Goal: Task Accomplishment & Management: Complete application form

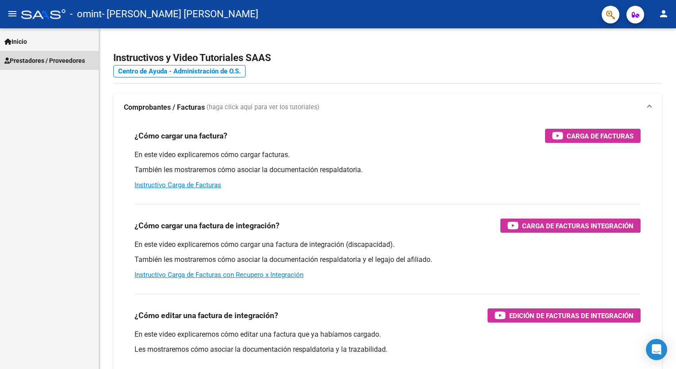
click at [42, 60] on span "Prestadores / Proveedores" at bounding box center [44, 61] width 80 height 10
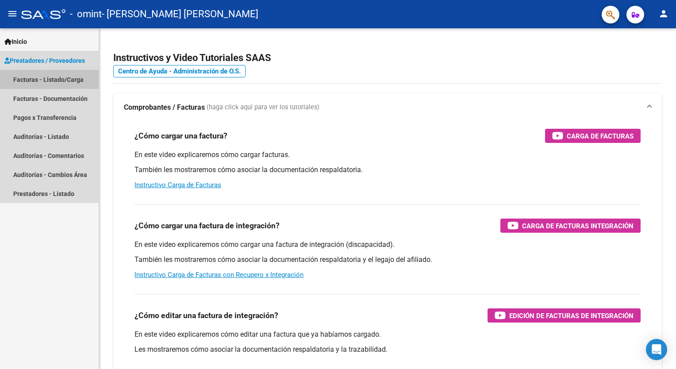
click at [47, 86] on link "Facturas - Listado/Carga" at bounding box center [49, 79] width 99 height 19
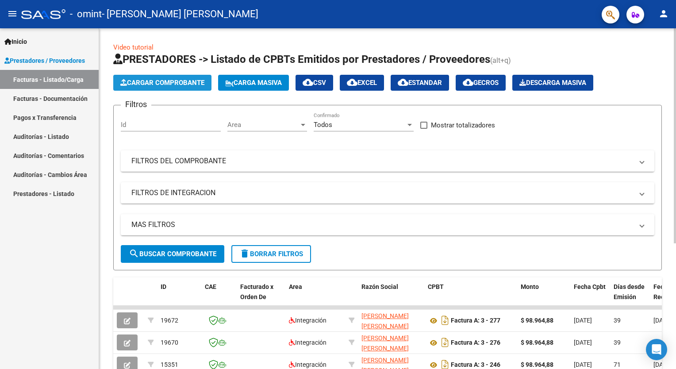
click at [172, 81] on span "Cargar Comprobante" at bounding box center [162, 83] width 84 height 8
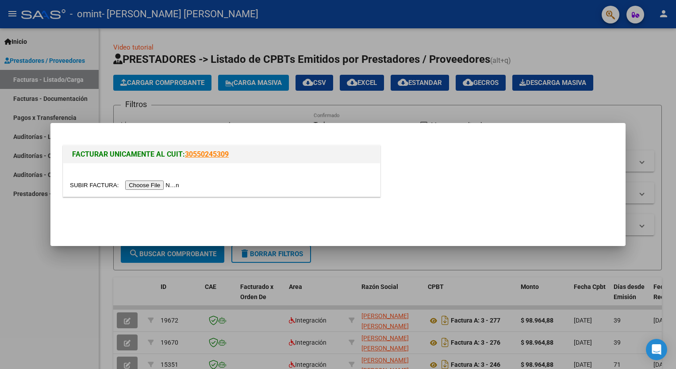
click at [157, 187] on input "file" at bounding box center [126, 184] width 112 height 9
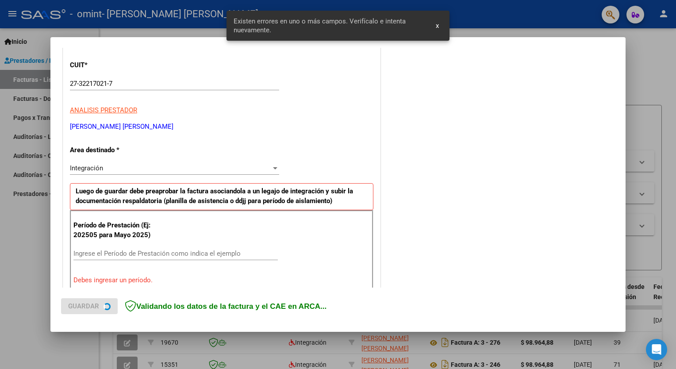
scroll to position [171, 0]
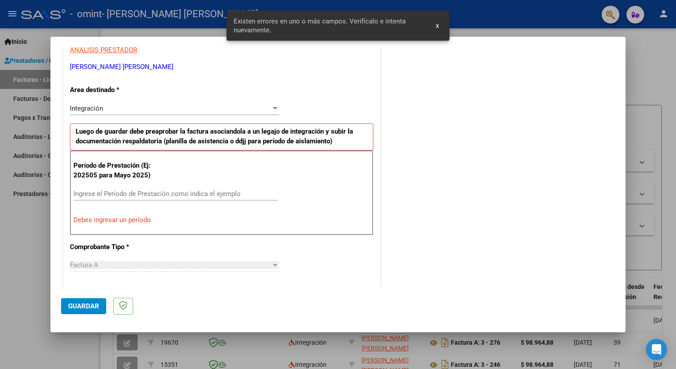
click at [188, 109] on div "Integración" at bounding box center [170, 108] width 201 height 8
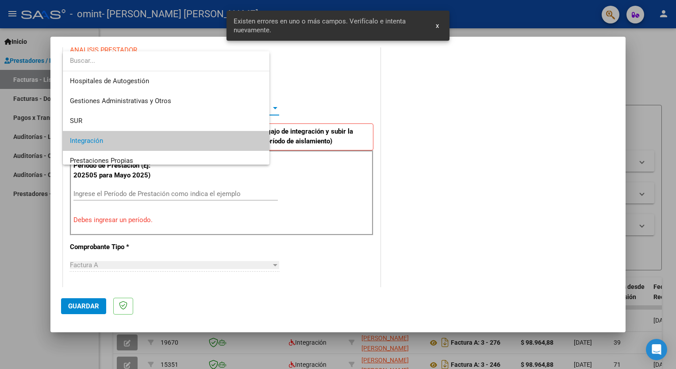
scroll to position [33, 0]
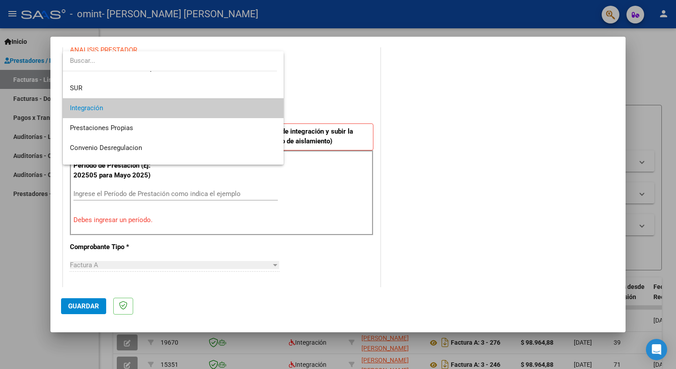
click at [126, 111] on span "Integración" at bounding box center [173, 108] width 207 height 20
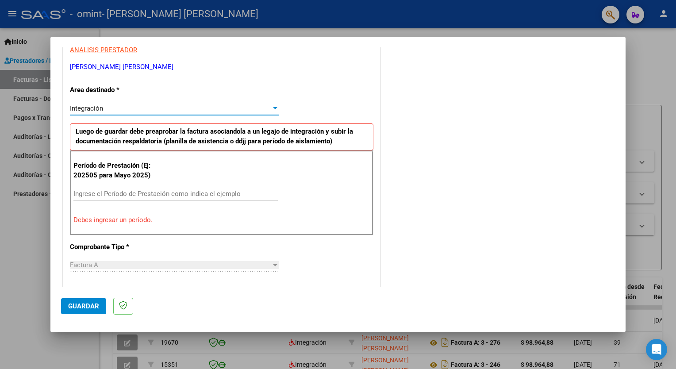
click at [166, 190] on input "Ingrese el Período de Prestación como indica el ejemplo" at bounding box center [175, 194] width 204 height 8
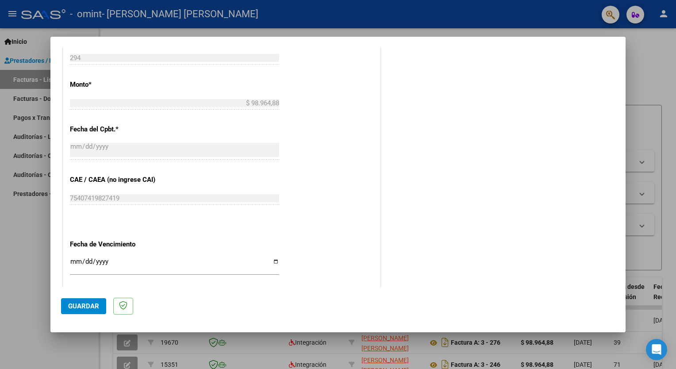
scroll to position [537, 0]
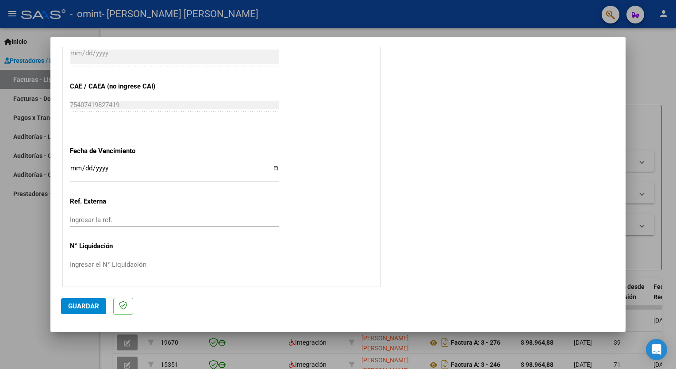
type input "202509"
click at [80, 306] on span "Guardar" at bounding box center [83, 306] width 31 height 8
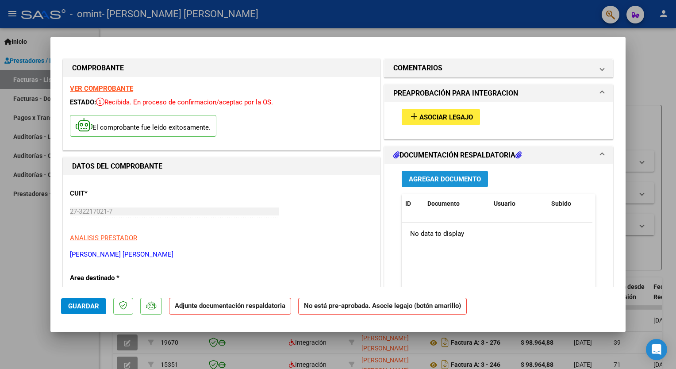
click at [433, 179] on span "Agregar Documento" at bounding box center [445, 179] width 72 height 8
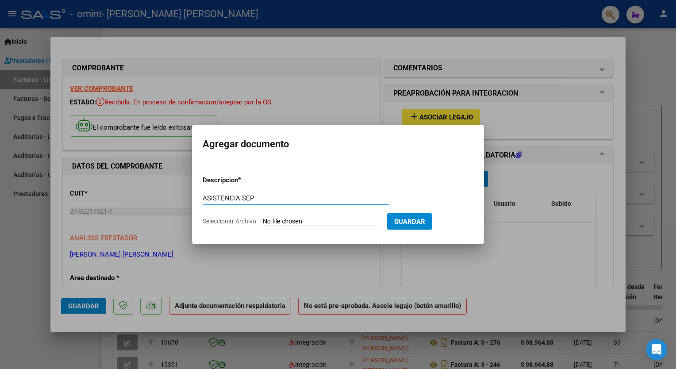
type input "ASISTENCIA SEP"
click at [325, 222] on input "Seleccionar Archivo" at bounding box center [321, 222] width 117 height 8
type input "C:\fakepath\Augusto sarco.pdf"
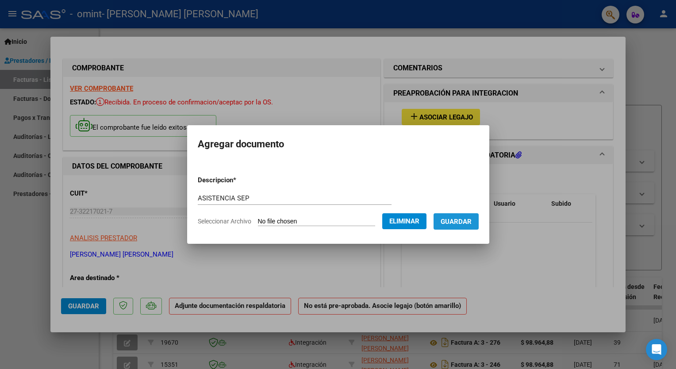
click at [466, 226] on button "Guardar" at bounding box center [455, 221] width 45 height 16
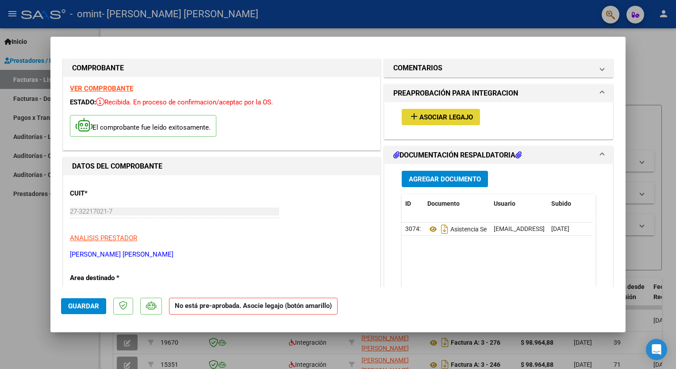
click at [451, 116] on span "Asociar Legajo" at bounding box center [446, 117] width 54 height 8
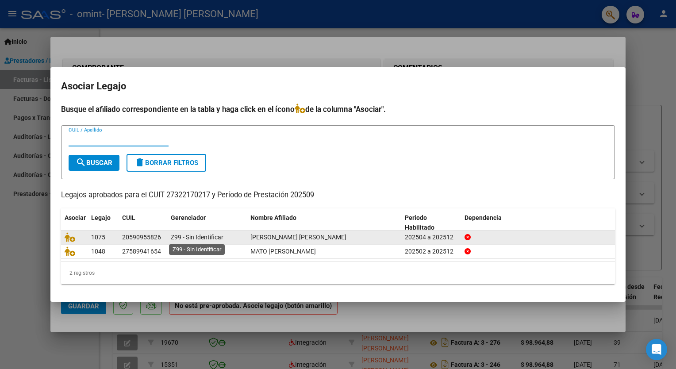
click at [208, 238] on span "Z99 - Sin Identificar" at bounding box center [197, 237] width 53 height 7
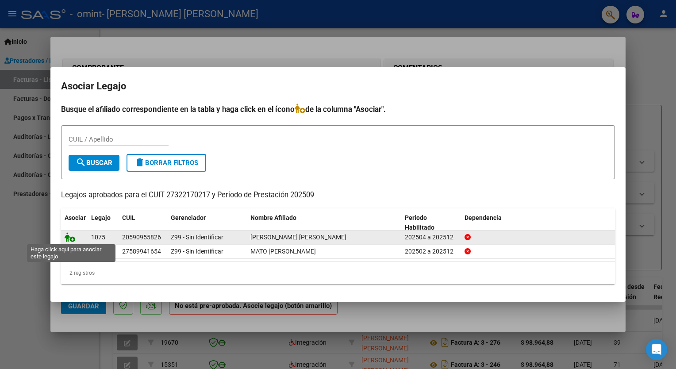
click at [73, 238] on icon at bounding box center [70, 237] width 11 height 10
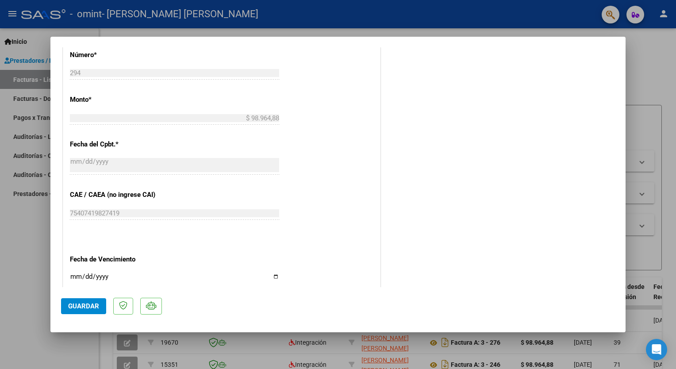
scroll to position [551, 0]
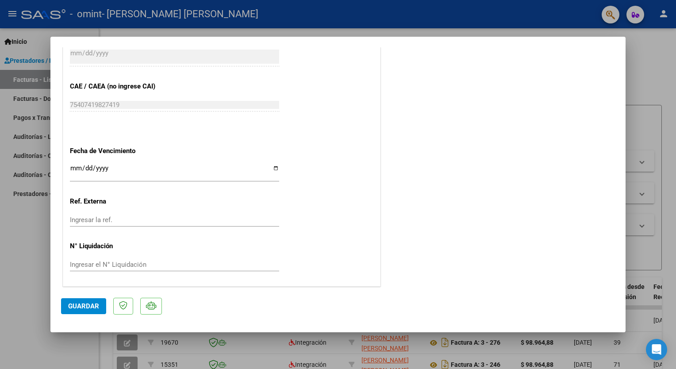
click at [85, 302] on span "Guardar" at bounding box center [83, 306] width 31 height 8
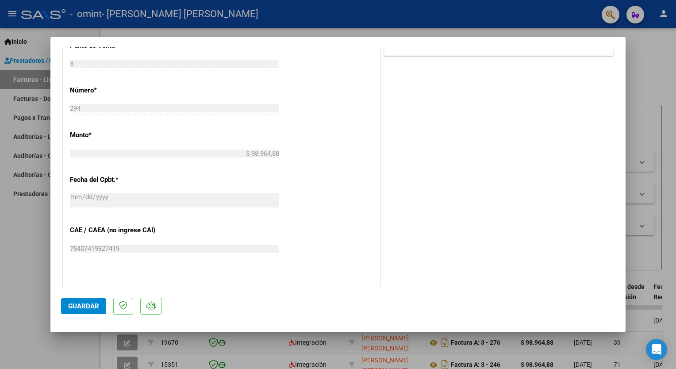
scroll to position [374, 0]
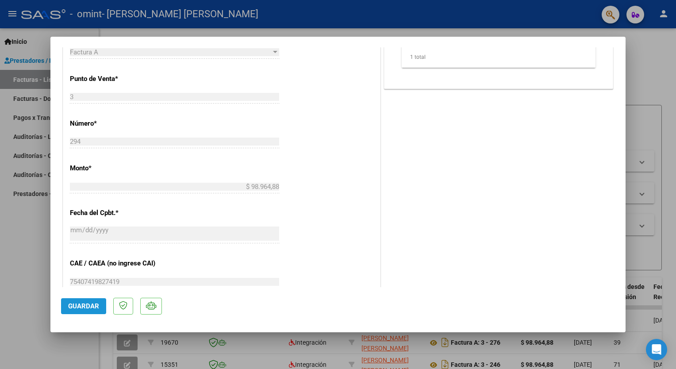
click at [88, 307] on span "Guardar" at bounding box center [83, 306] width 31 height 8
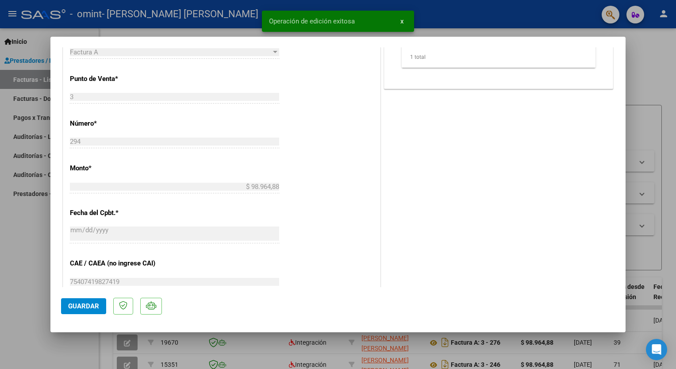
click at [39, 302] on div at bounding box center [338, 184] width 676 height 369
type input "$ 0,00"
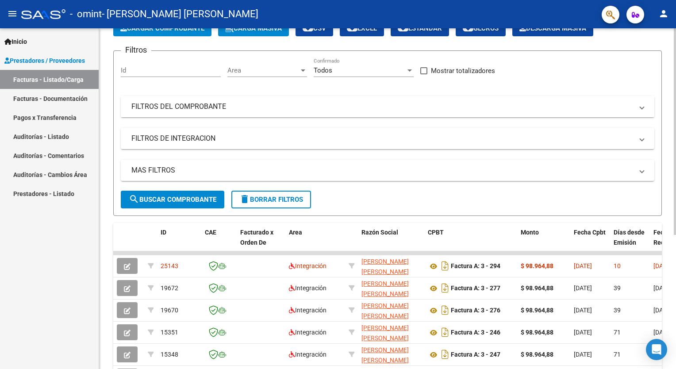
scroll to position [0, 0]
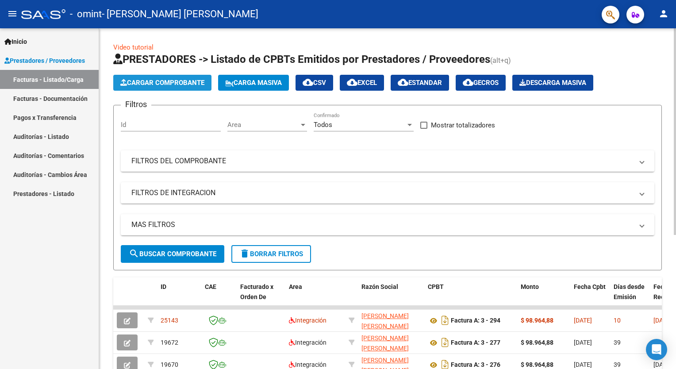
click at [165, 84] on span "Cargar Comprobante" at bounding box center [162, 83] width 84 height 8
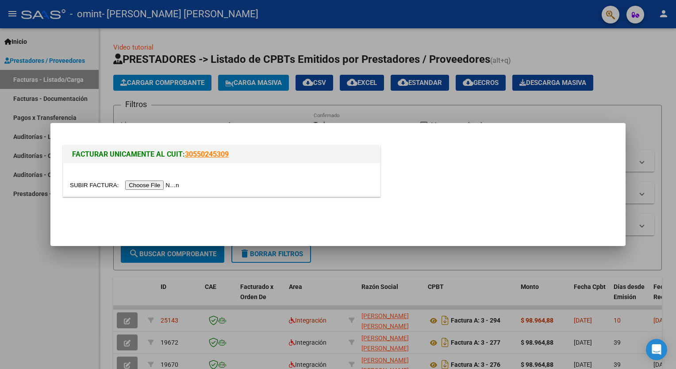
click at [147, 184] on input "file" at bounding box center [126, 184] width 112 height 9
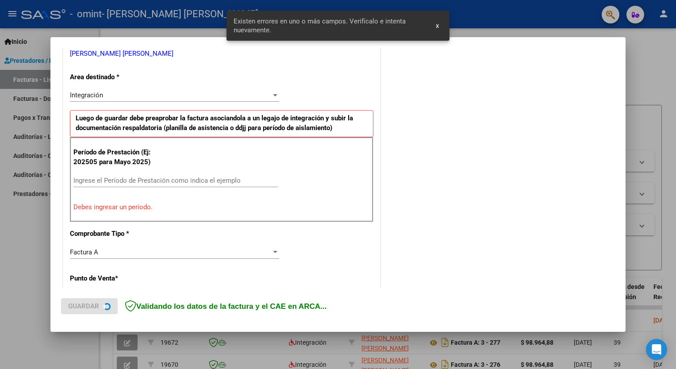
scroll to position [188, 0]
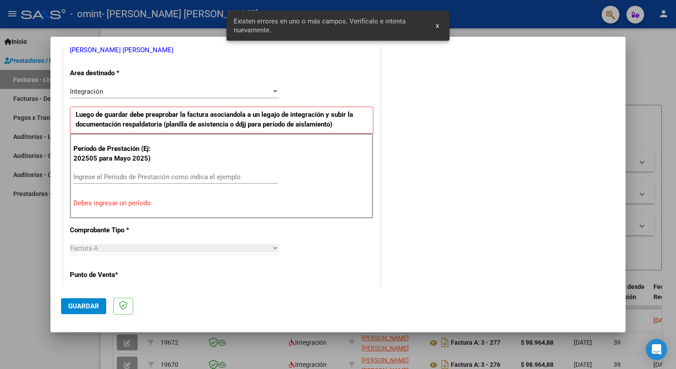
click at [119, 173] on input "Ingrese el Período de Prestación como indica el ejemplo" at bounding box center [175, 177] width 204 height 8
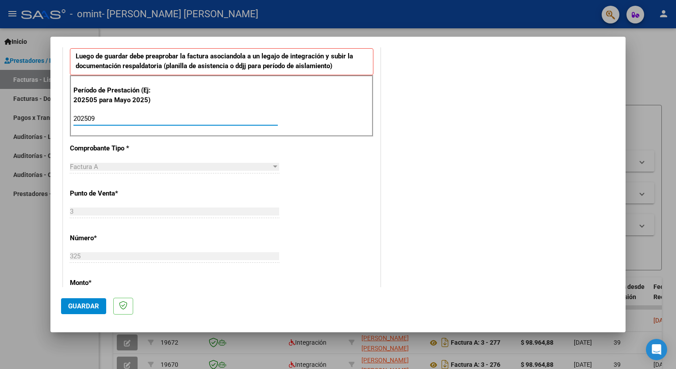
scroll to position [320, 0]
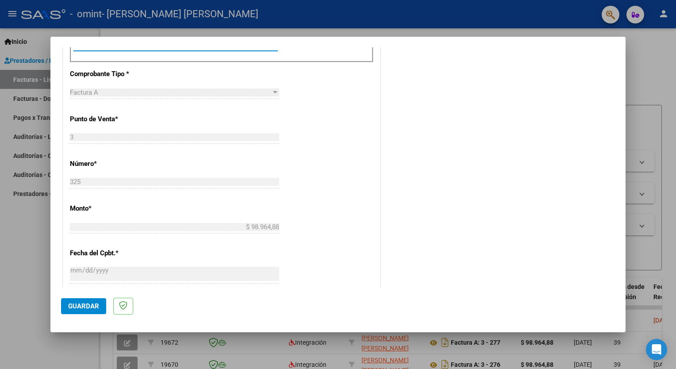
type input "202509"
click at [85, 306] on span "Guardar" at bounding box center [83, 306] width 31 height 8
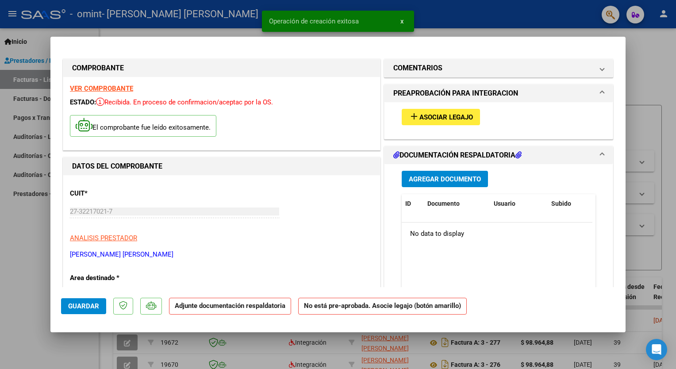
click at [437, 183] on span "Agregar Documento" at bounding box center [445, 179] width 72 height 8
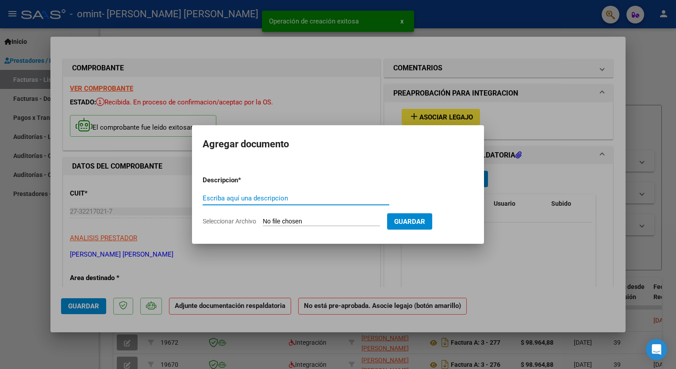
click at [257, 197] on input "Escriba aquí una descripcion" at bounding box center [296, 198] width 187 height 8
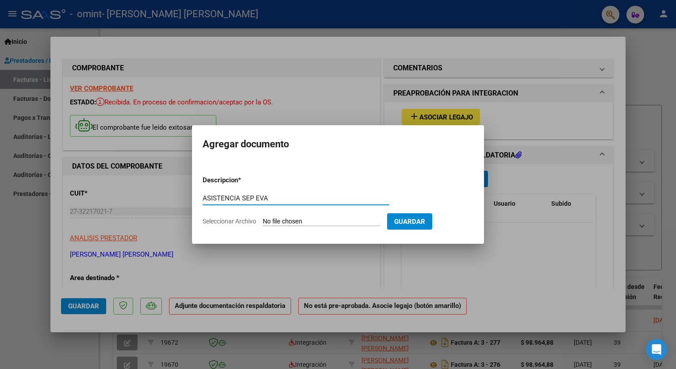
type input "ASISTENCIA SEP EVA"
click at [304, 218] on input "Seleccionar Archivo" at bounding box center [321, 222] width 117 height 8
type input "C:\fakepath\OMINT EVA SEPT.pdf"
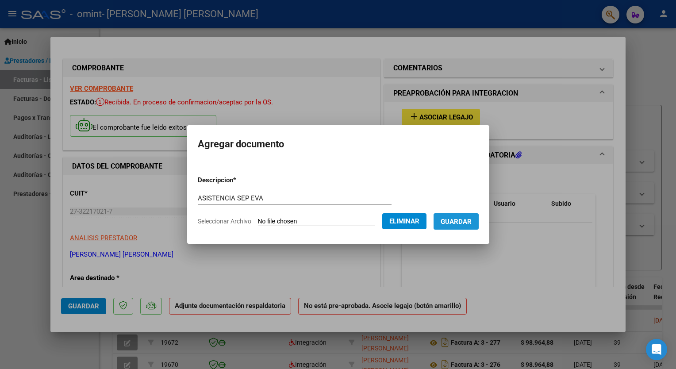
click at [451, 223] on span "Guardar" at bounding box center [456, 222] width 31 height 8
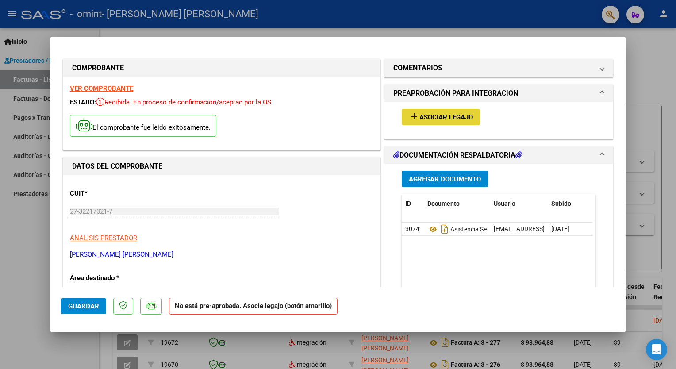
click at [441, 117] on span "Asociar Legajo" at bounding box center [446, 117] width 54 height 8
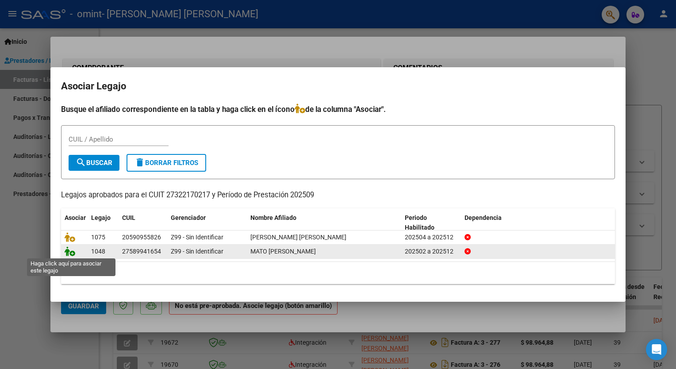
click at [67, 251] on icon at bounding box center [70, 251] width 11 height 10
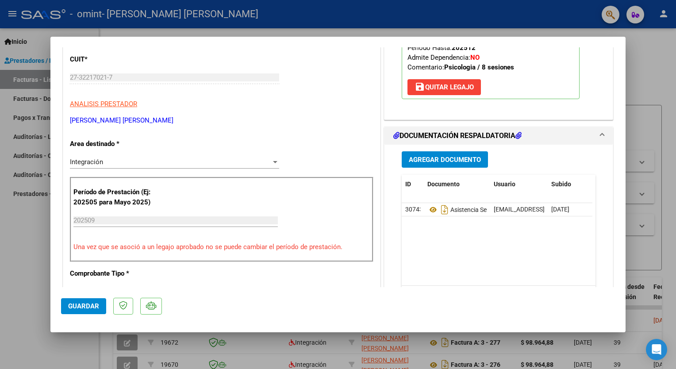
scroll to position [133, 0]
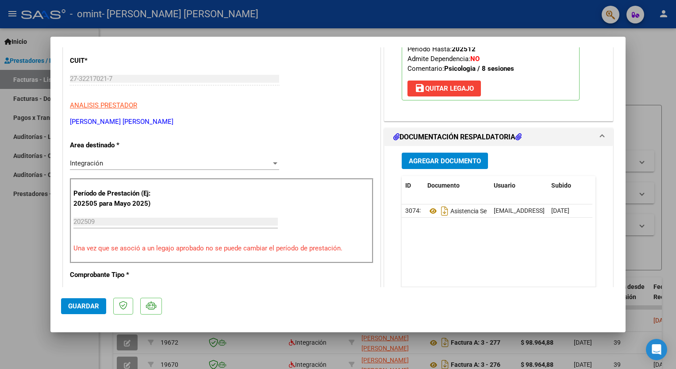
click at [83, 307] on span "Guardar" at bounding box center [83, 306] width 31 height 8
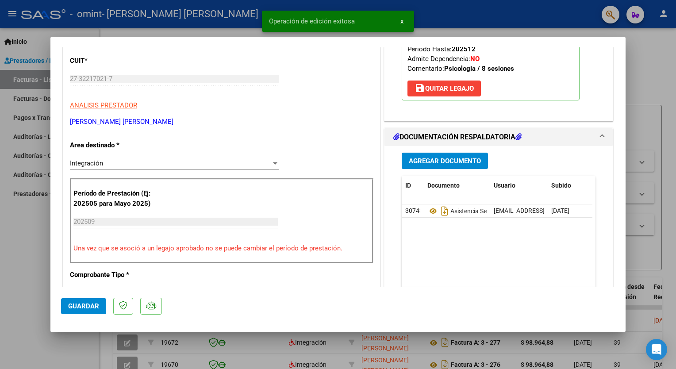
click at [18, 293] on div at bounding box center [338, 184] width 676 height 369
type input "$ 0,00"
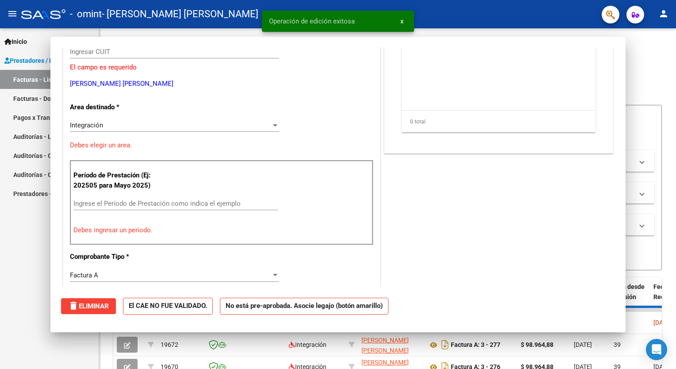
scroll to position [0, 0]
